Goal: Complete application form

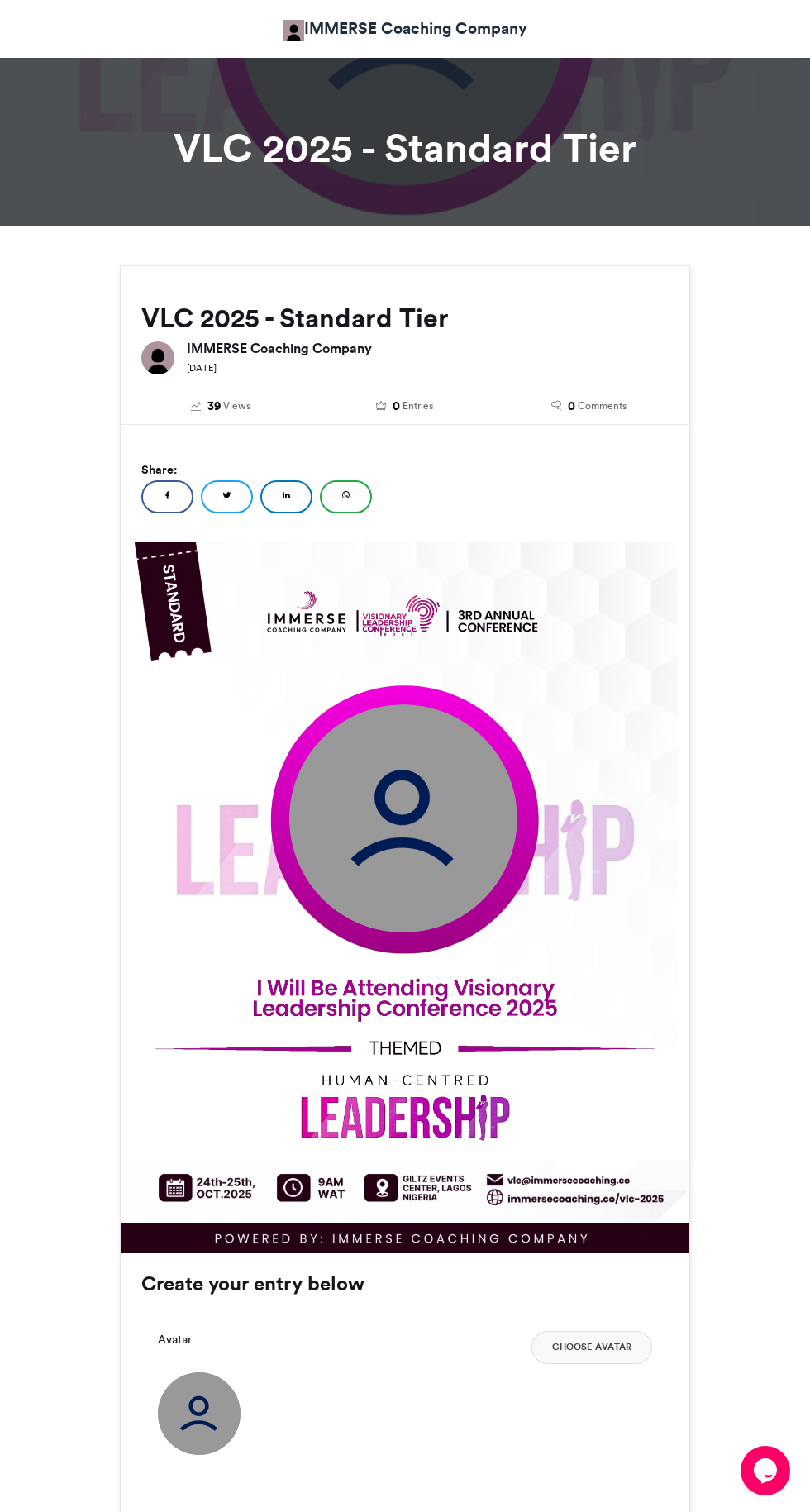
click at [384, 797] on img at bounding box center [404, 819] width 228 height 228
click at [228, 1380] on div "Avatar Choose Avatar" at bounding box center [405, 1392] width 494 height 124
click at [611, 1347] on button "Choose Avatar" at bounding box center [591, 1347] width 121 height 33
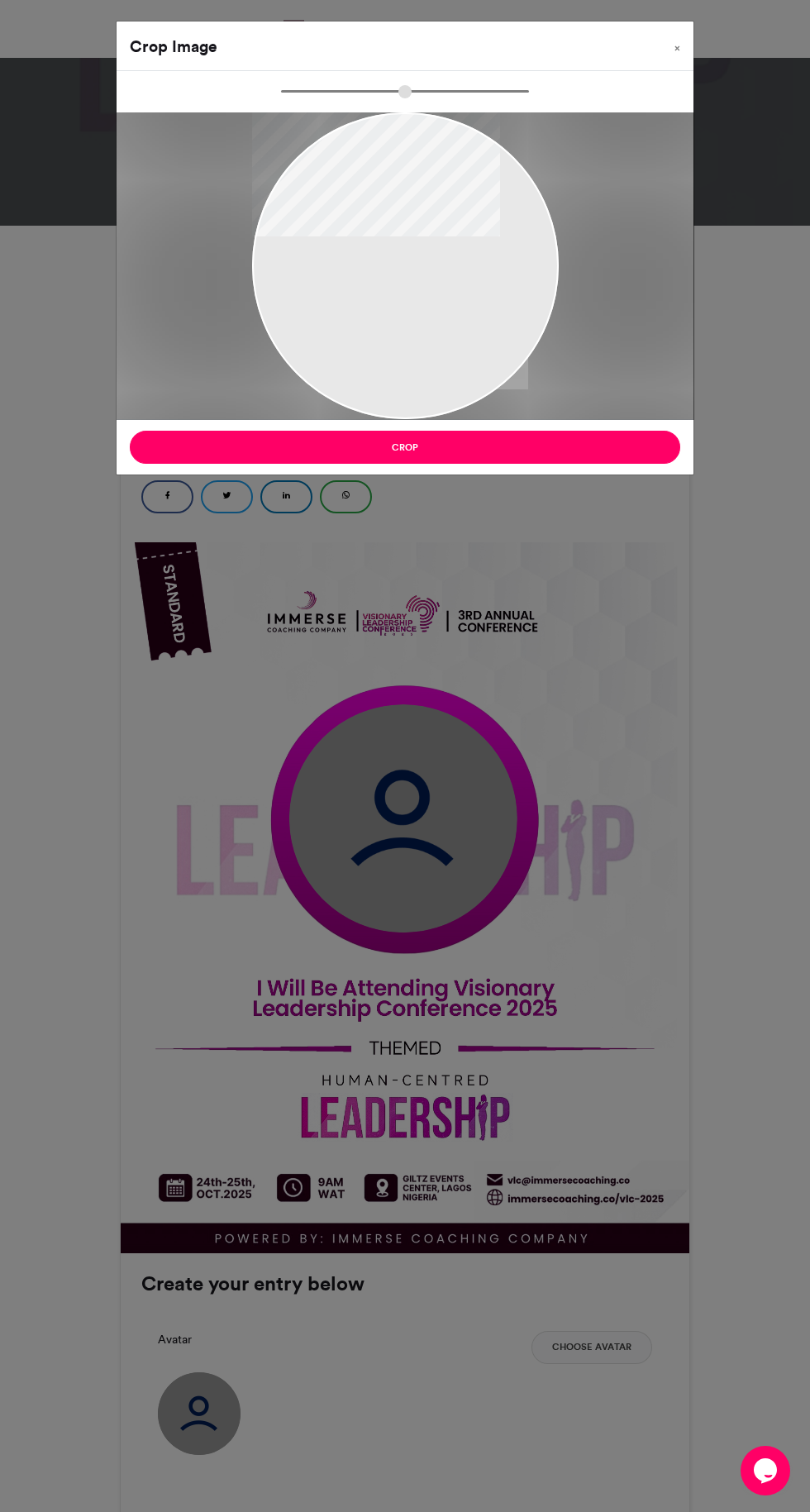
type input "******"
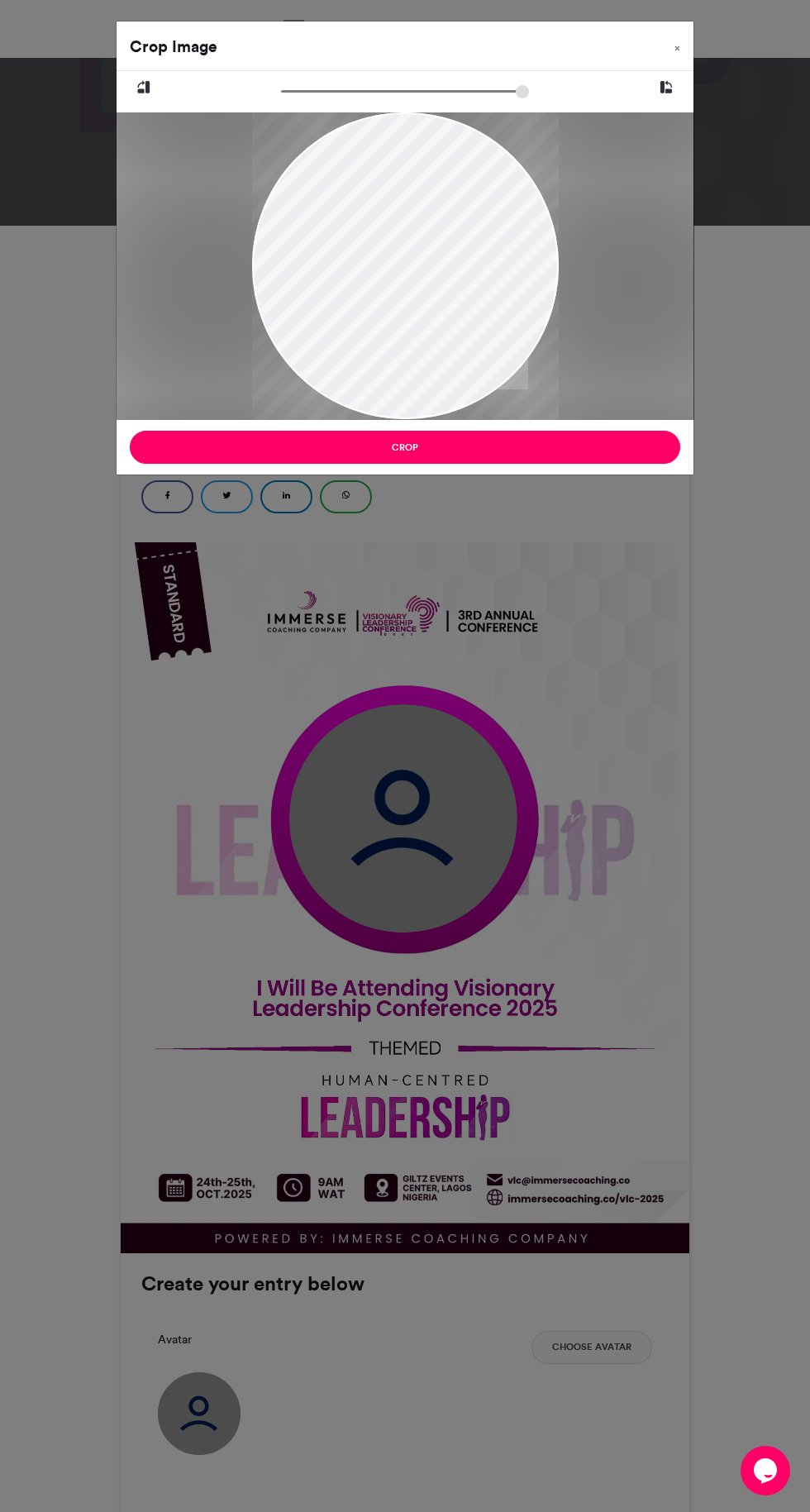
click at [626, 461] on button "Crop" at bounding box center [405, 447] width 550 height 33
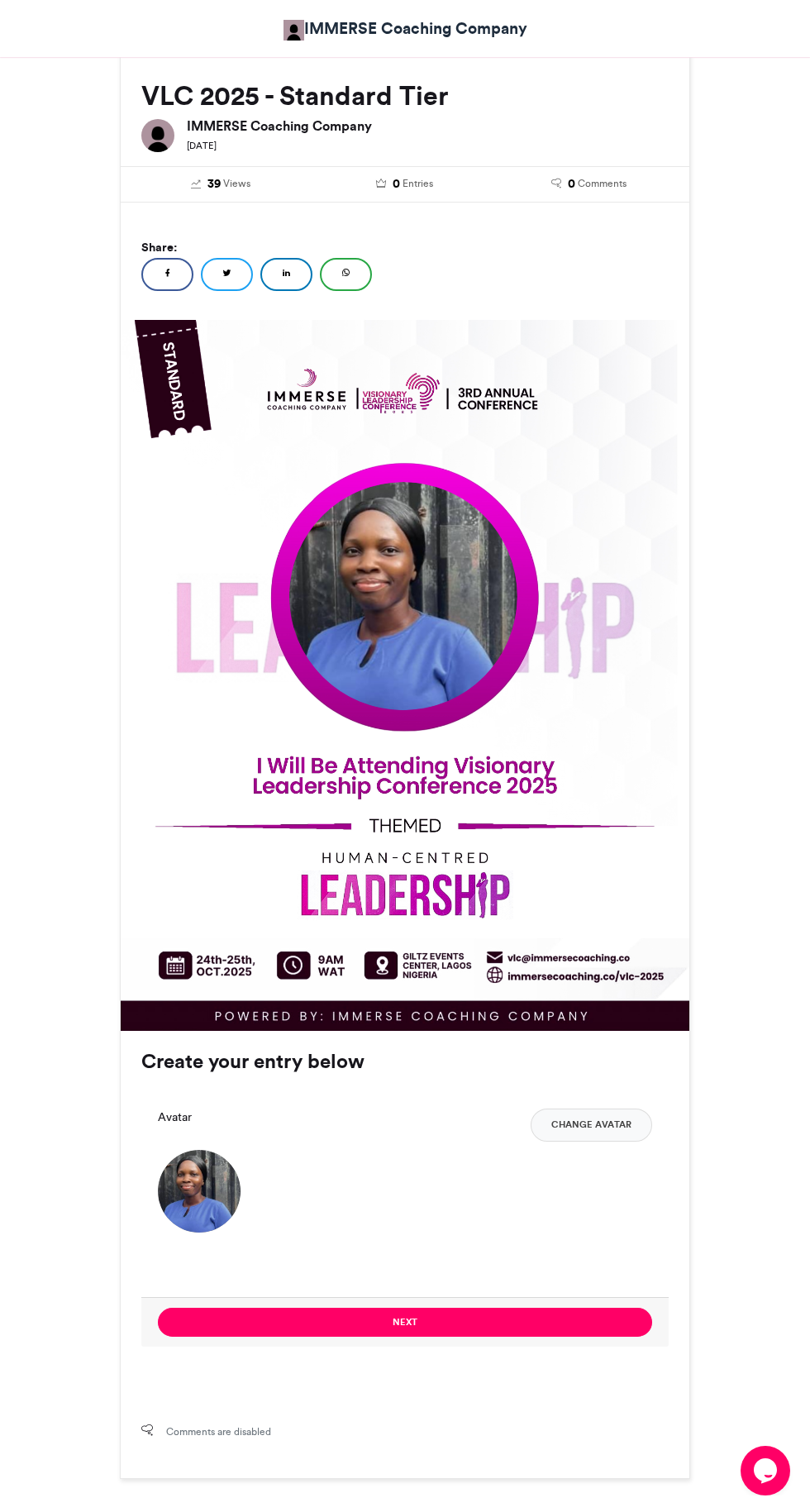
scroll to position [242, 0]
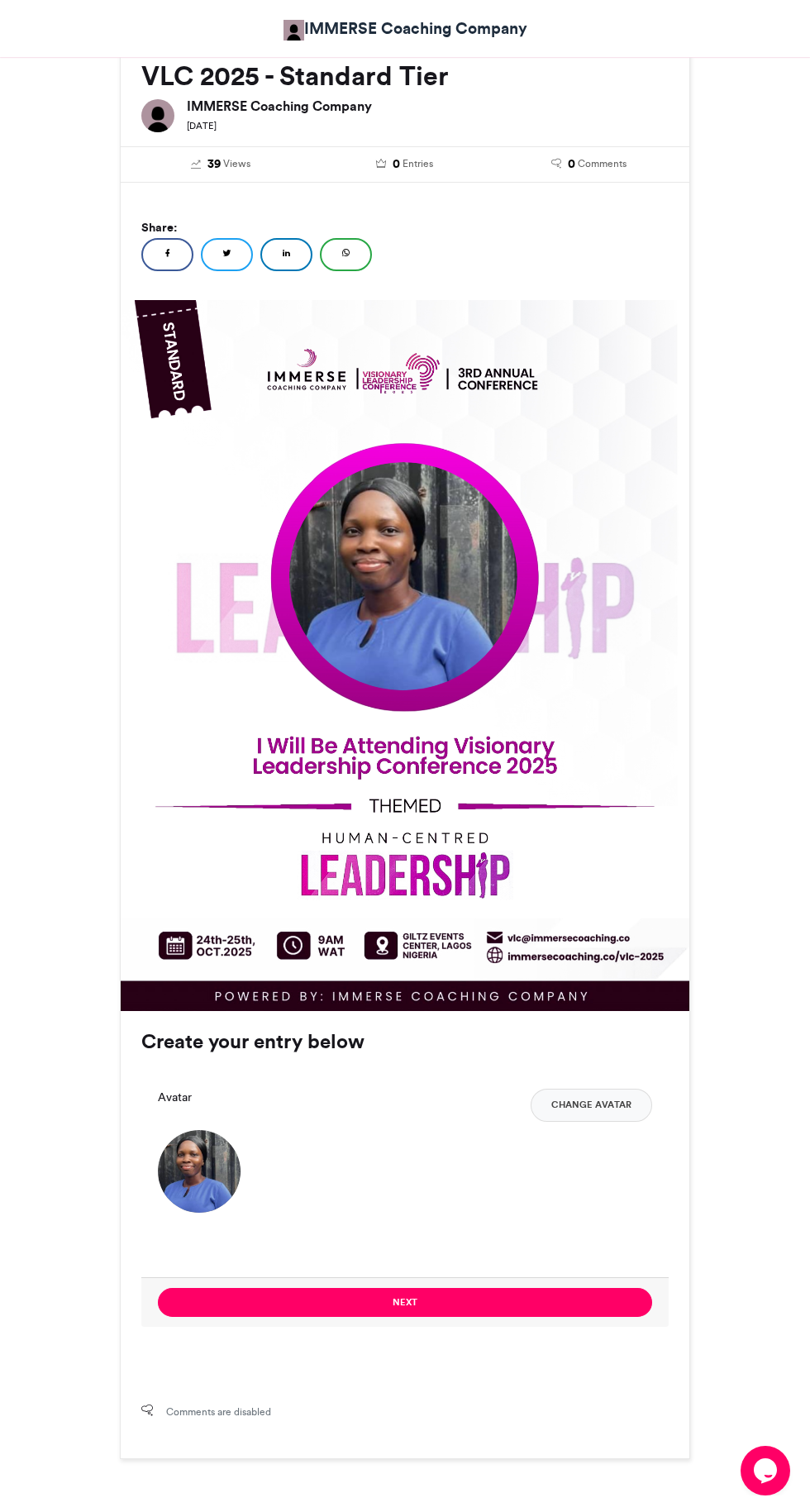
click at [536, 1290] on button "Next" at bounding box center [405, 1302] width 494 height 29
click at [561, 1291] on button "Next" at bounding box center [405, 1302] width 494 height 29
click at [454, 580] on img at bounding box center [404, 576] width 228 height 228
click at [200, 1149] on img at bounding box center [199, 1171] width 82 height 82
click at [622, 1112] on button "Change Avatar" at bounding box center [591, 1105] width 121 height 33
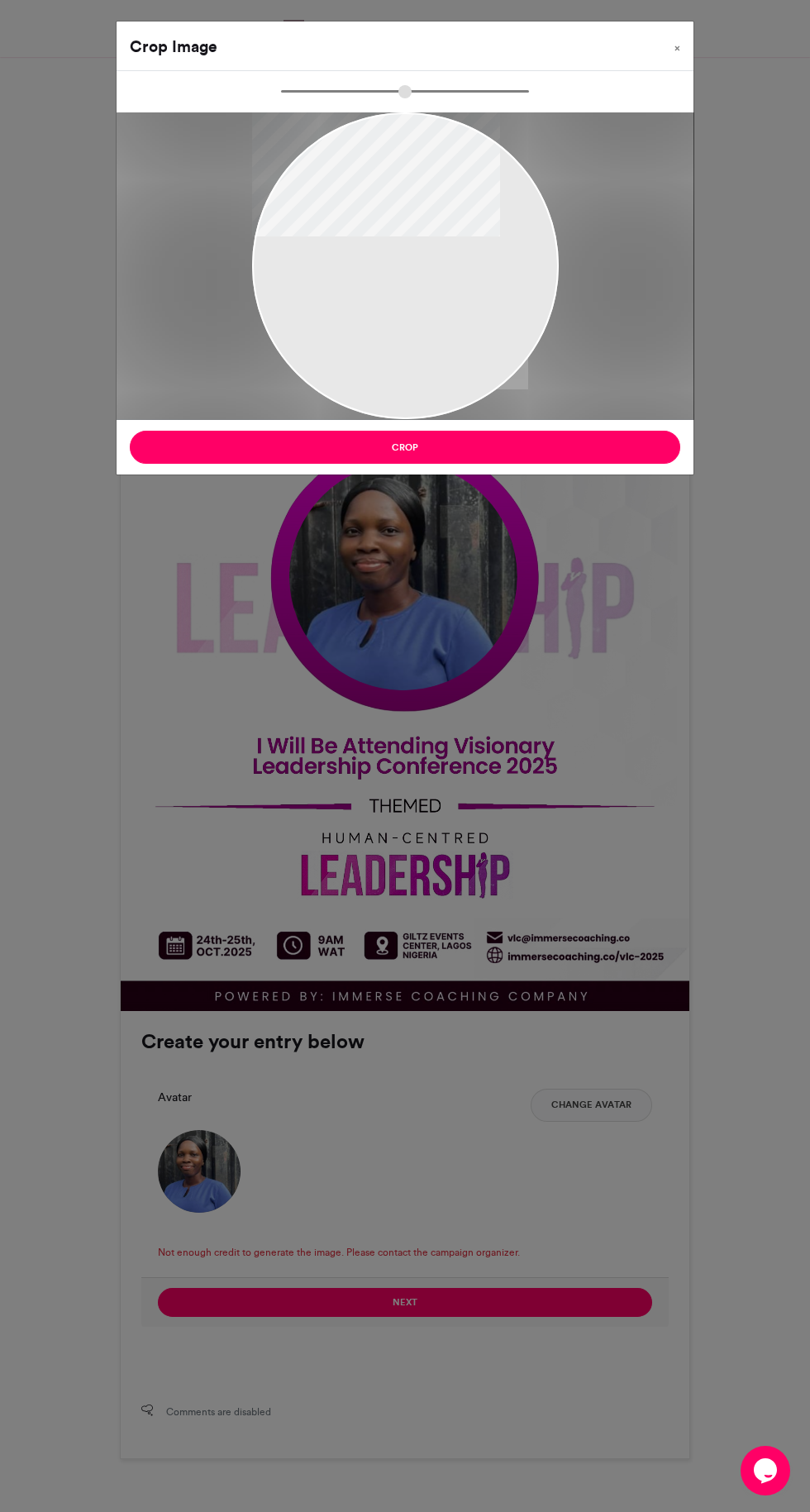
type input "******"
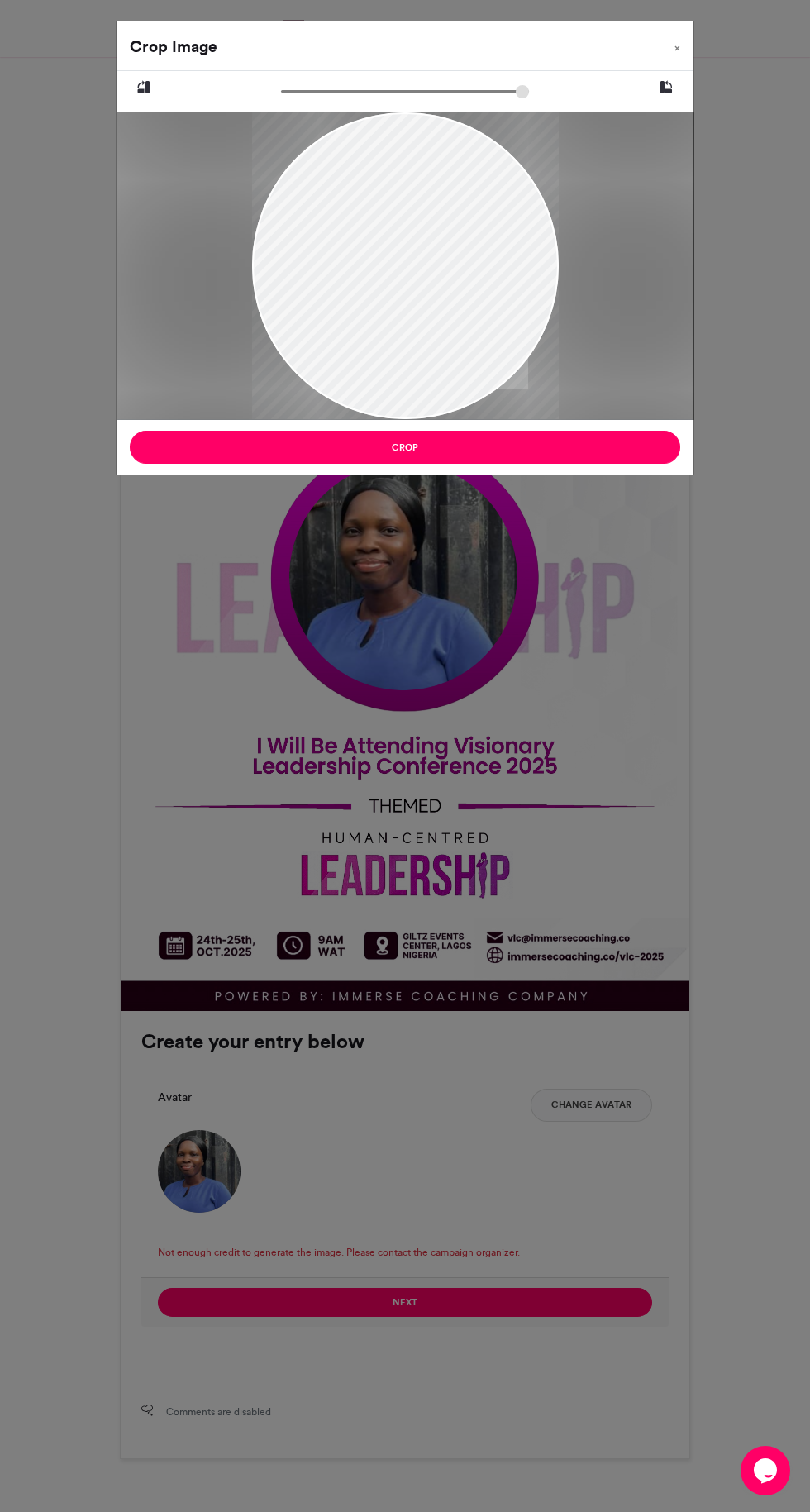
click at [606, 454] on button "Crop" at bounding box center [405, 447] width 550 height 33
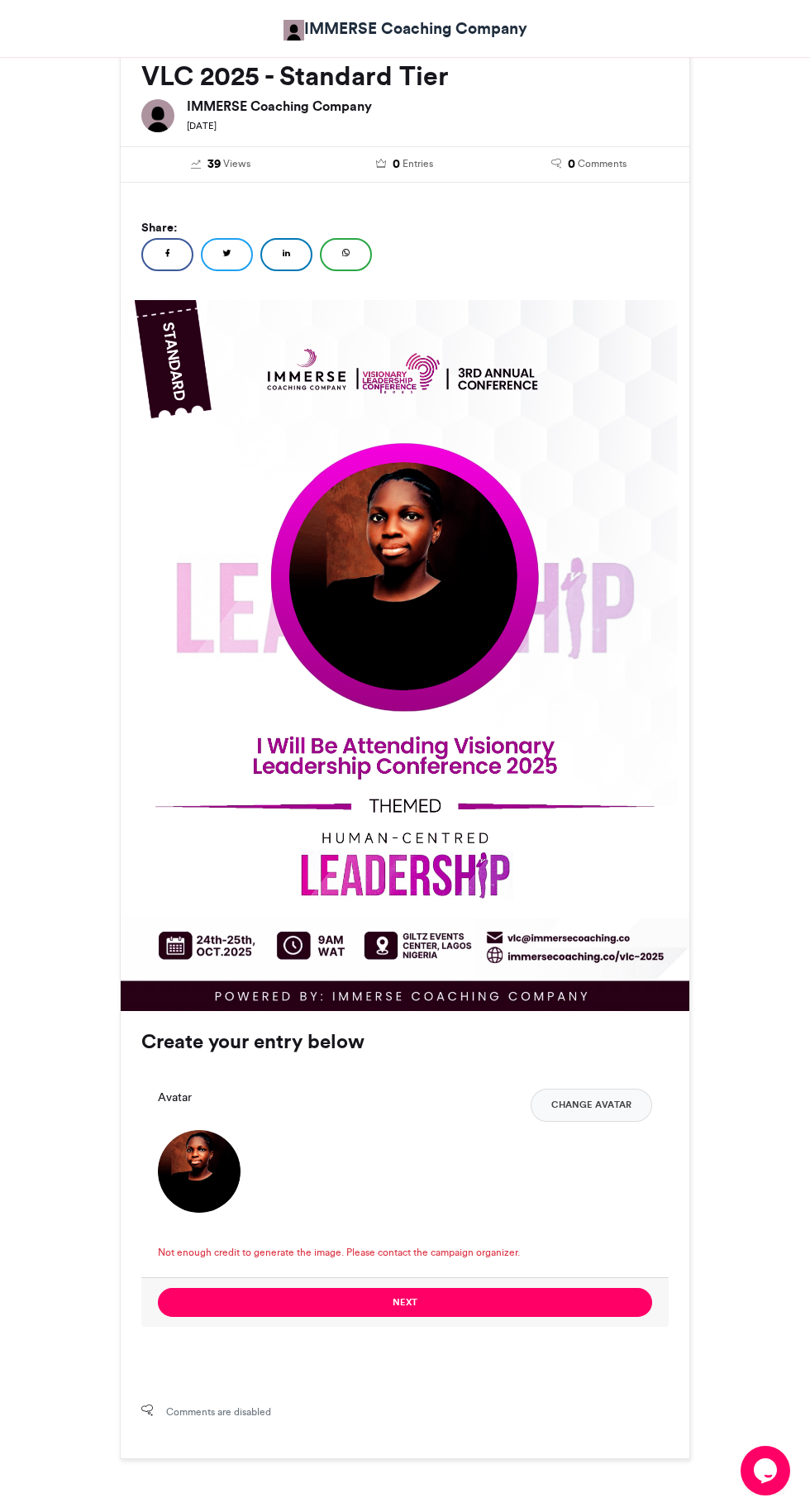
click at [554, 1291] on button "Next" at bounding box center [405, 1302] width 494 height 29
click at [476, 1291] on button "Next" at bounding box center [405, 1302] width 494 height 29
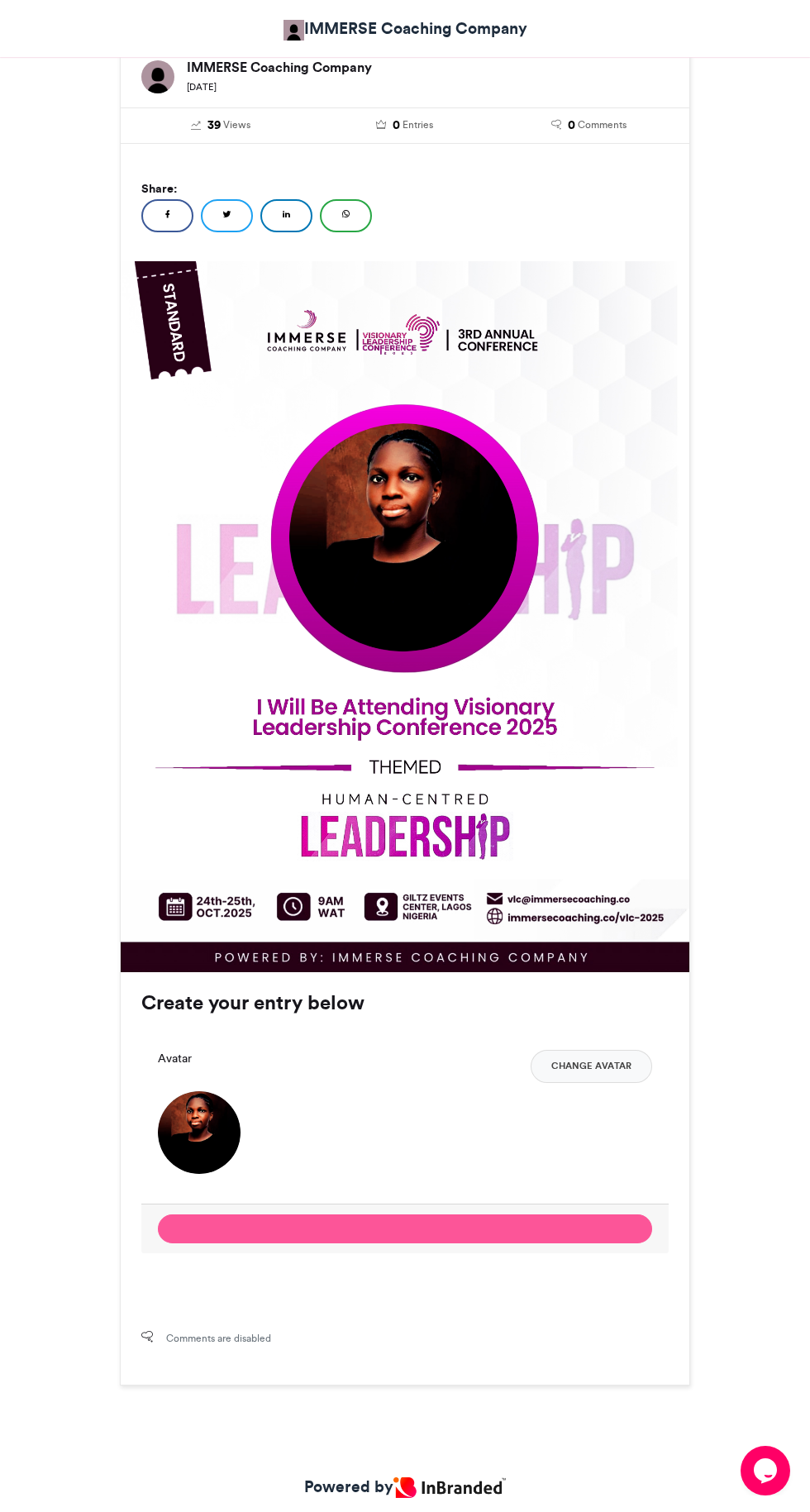
scroll to position [302, 0]
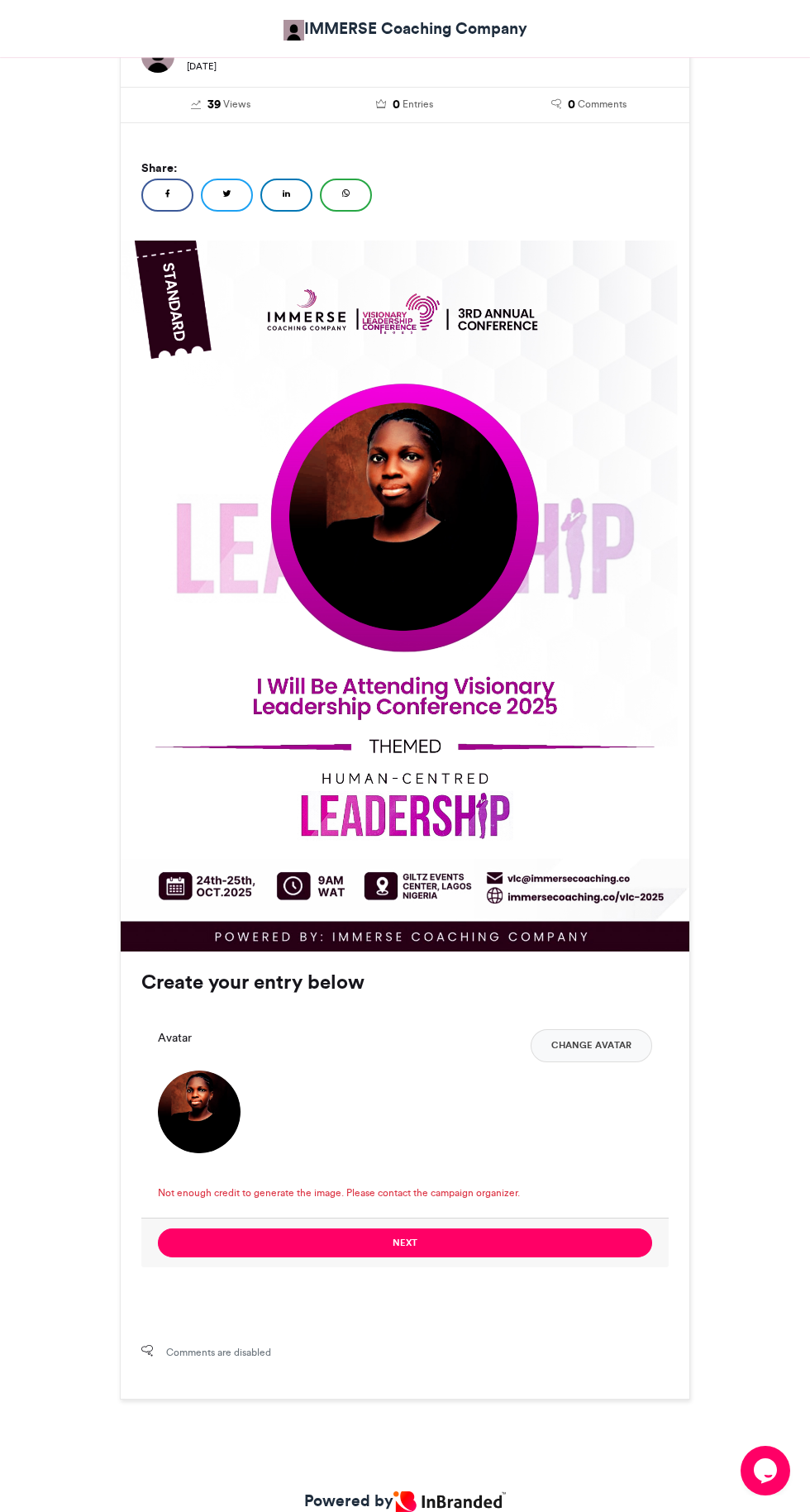
click at [504, 1241] on button "Next" at bounding box center [405, 1242] width 494 height 29
